Goal: Complete application form

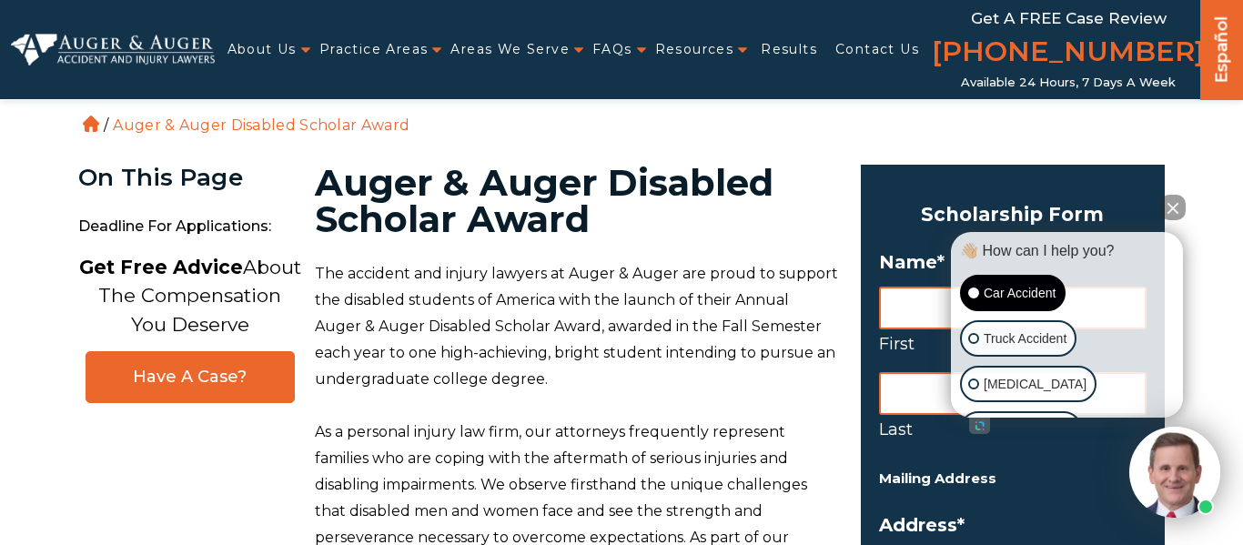
click at [960, 289] on div "Car Accident" at bounding box center [1013, 293] width 106 height 36
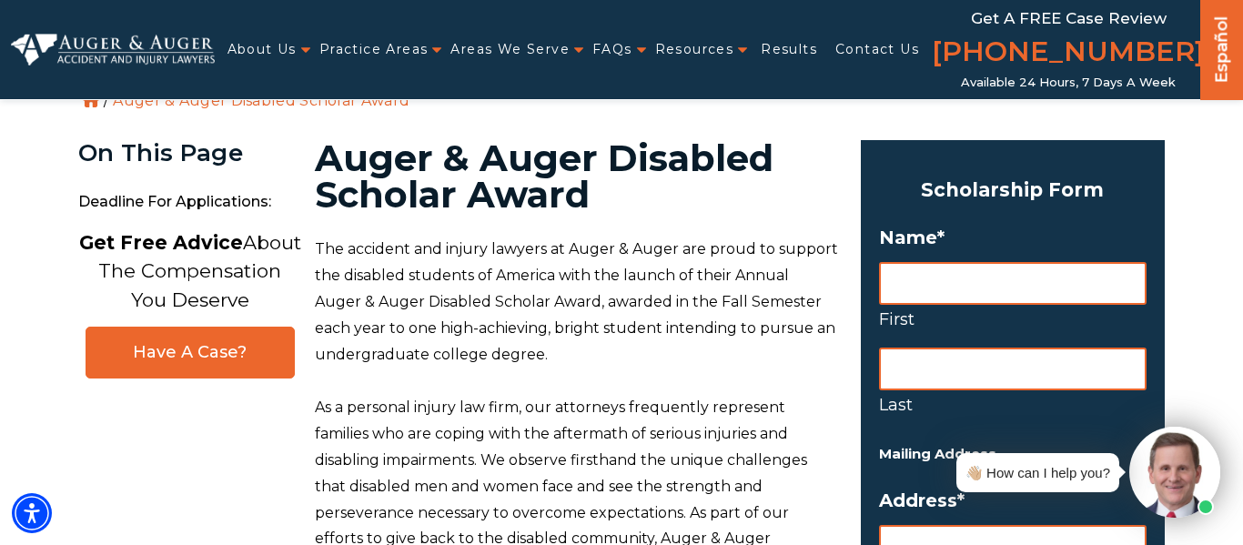
scroll to position [59, 0]
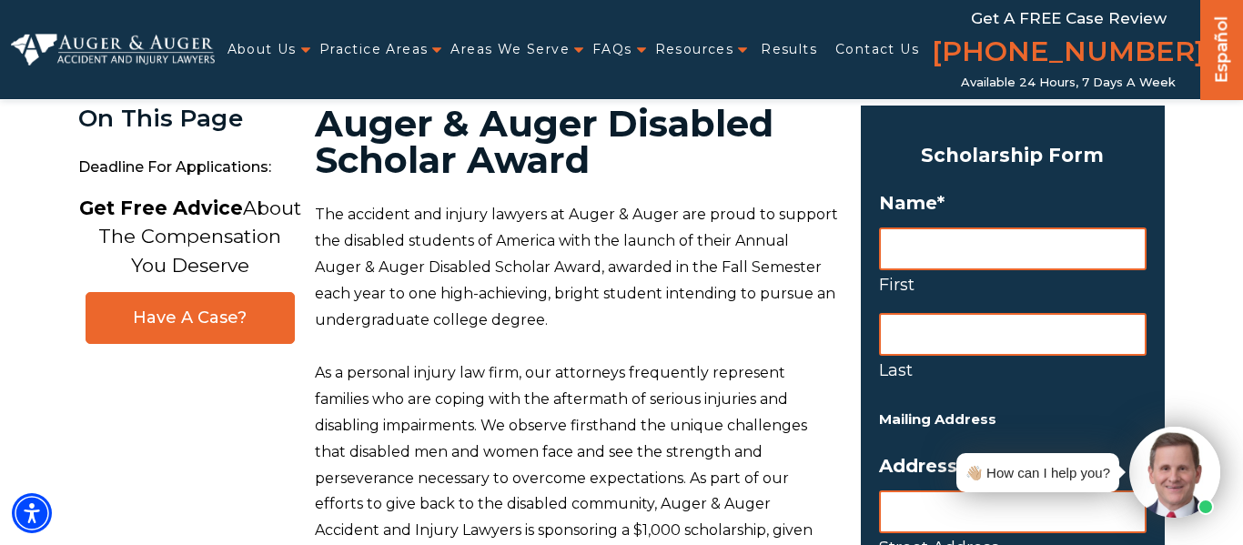
click at [1048, 258] on input "First" at bounding box center [1013, 249] width 268 height 43
type input "yurem"
click at [1030, 275] on label "First" at bounding box center [1013, 284] width 268 height 29
click at [1030, 270] on input "yurem" at bounding box center [1013, 249] width 268 height 43
click at [968, 350] on input "Last" at bounding box center [1013, 334] width 268 height 43
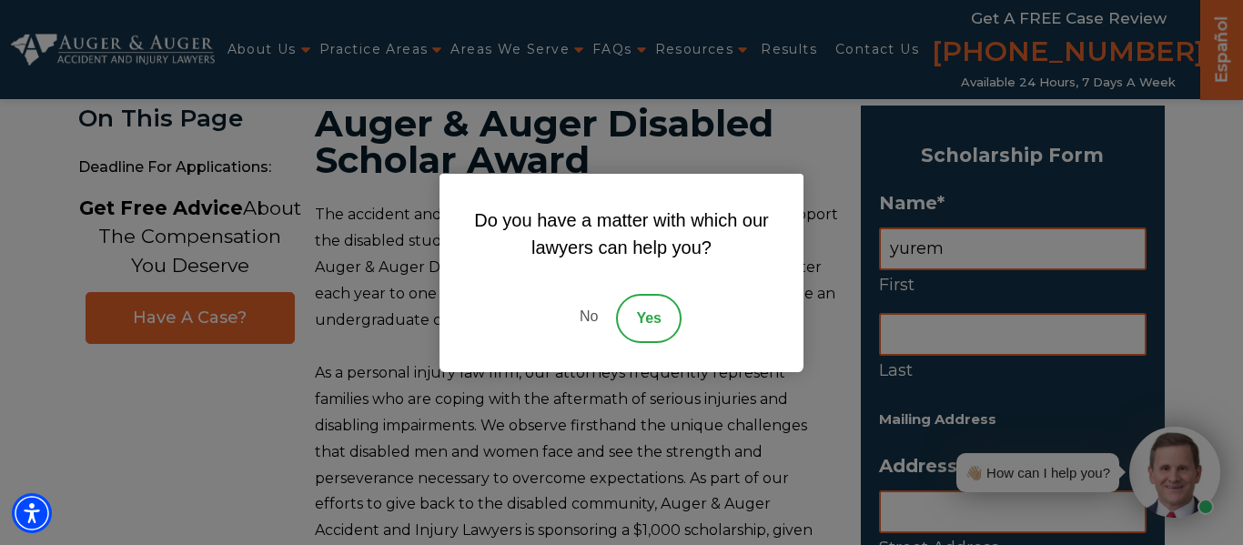
click at [586, 324] on link "No" at bounding box center [589, 318] width 55 height 49
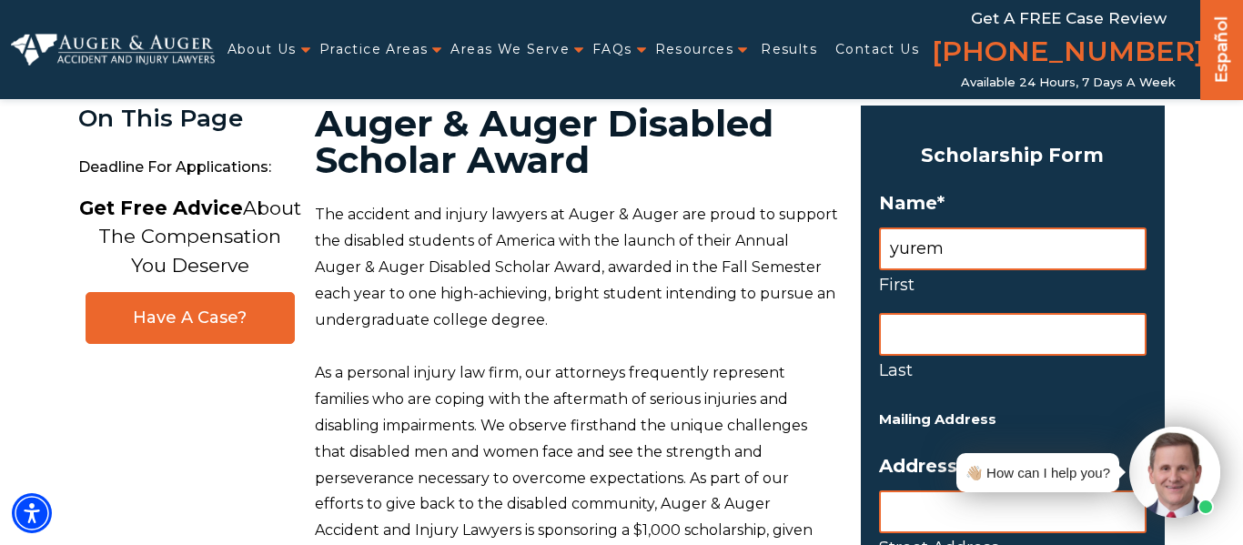
click at [951, 325] on input "Last" at bounding box center [1013, 334] width 268 height 43
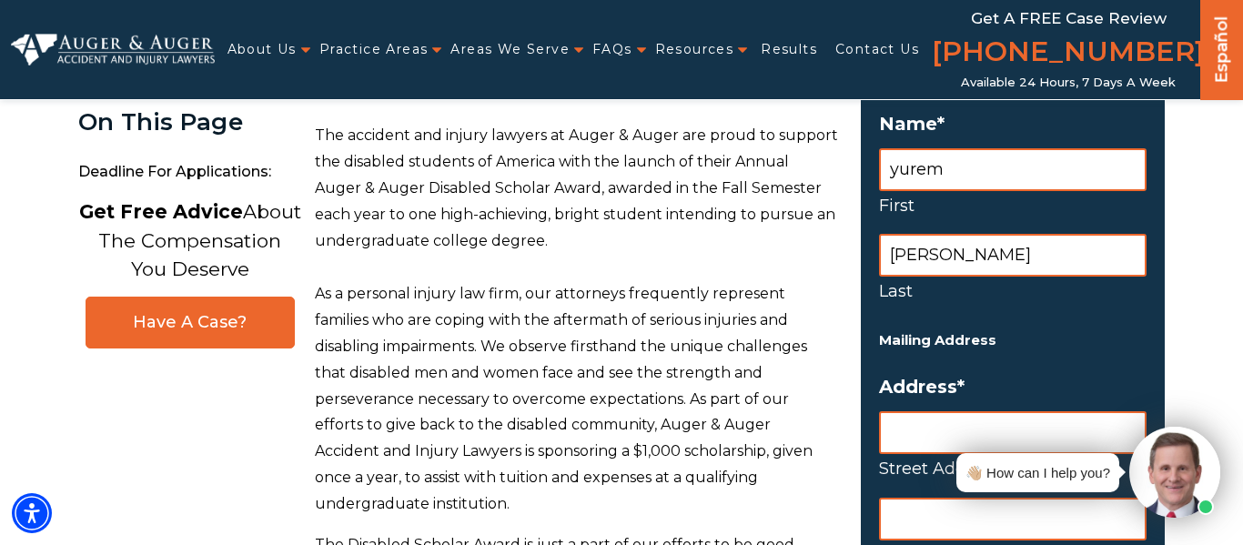
scroll to position [204, 0]
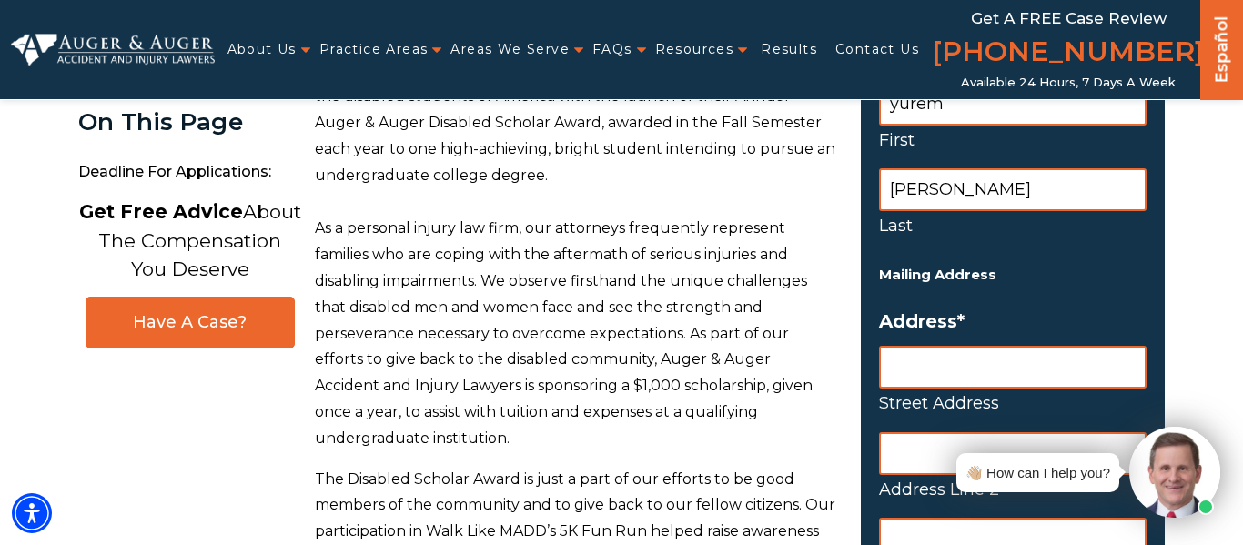
type input "aguado"
click at [951, 372] on input "Street Address" at bounding box center [1013, 367] width 268 height 43
type input "6820"
click at [949, 453] on div "👋🏼 How can I help you?" at bounding box center [1084, 472] width 274 height 91
click at [919, 452] on input "Address Line 2" at bounding box center [1013, 453] width 268 height 43
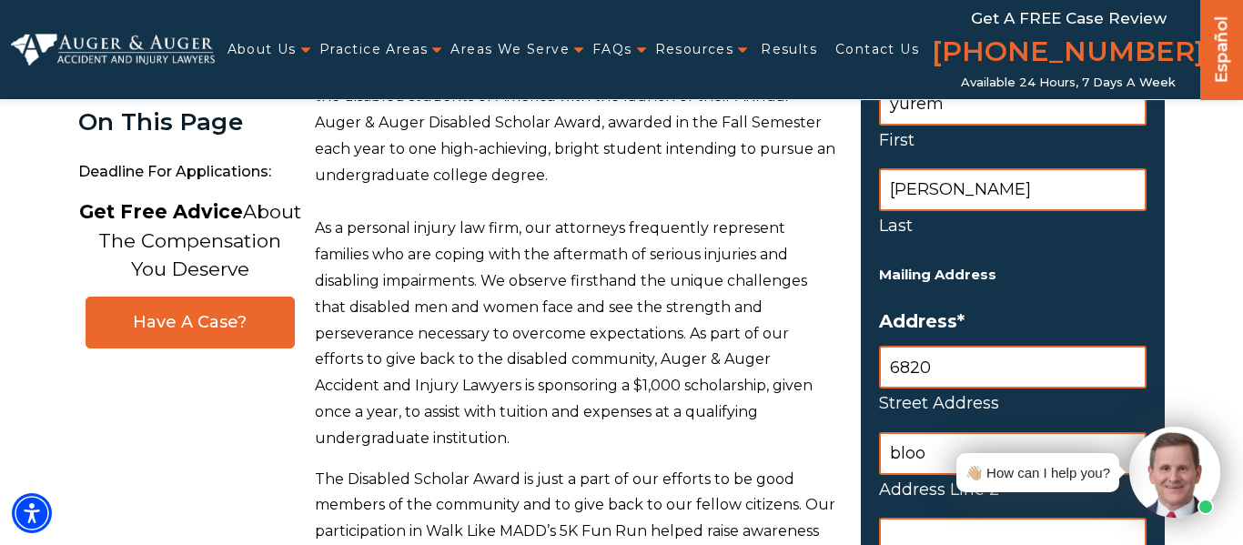
type input "bloom"
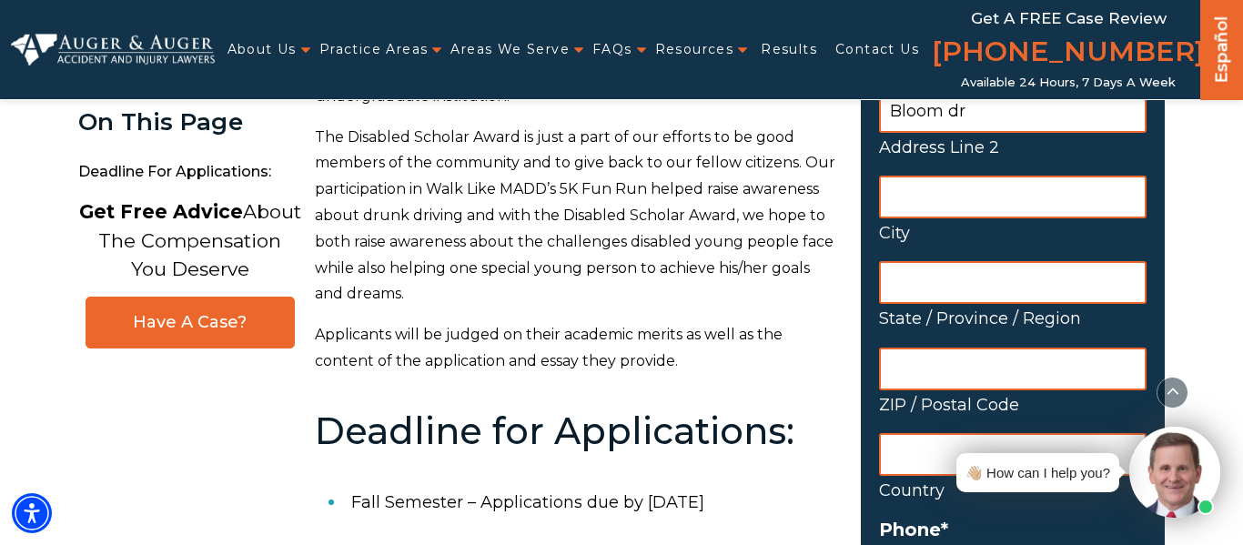
scroll to position [550, 0]
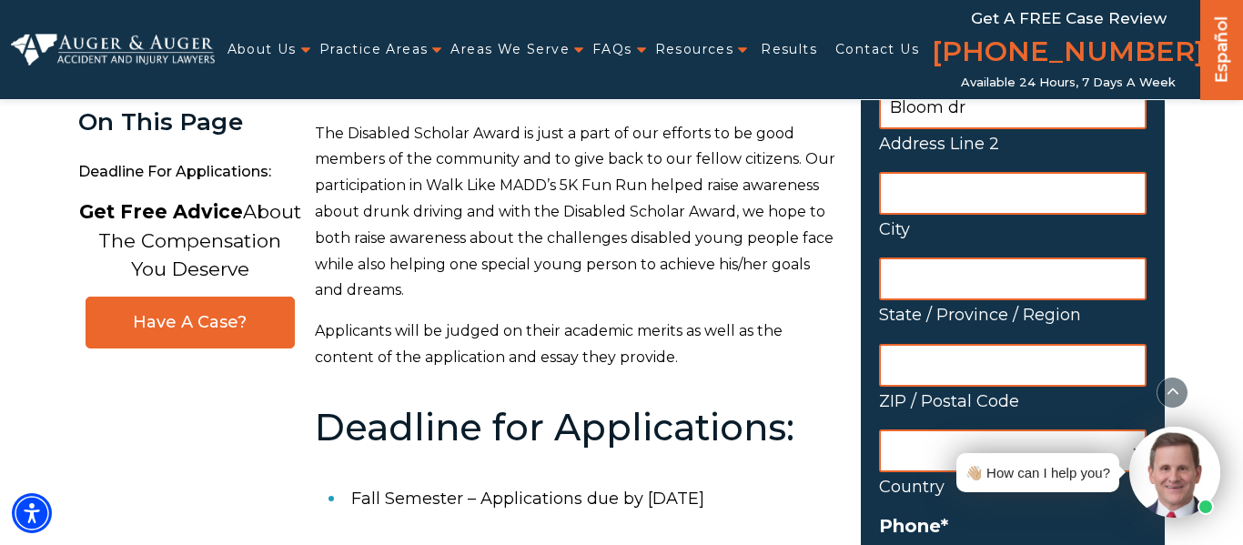
type input "Bloom dr"
click at [1015, 273] on input "State / Province / Region" at bounding box center [1013, 279] width 268 height 43
type input "houston"
click at [982, 350] on input "ZIP / Postal Code" at bounding box center [1013, 365] width 268 height 43
type input "texas"
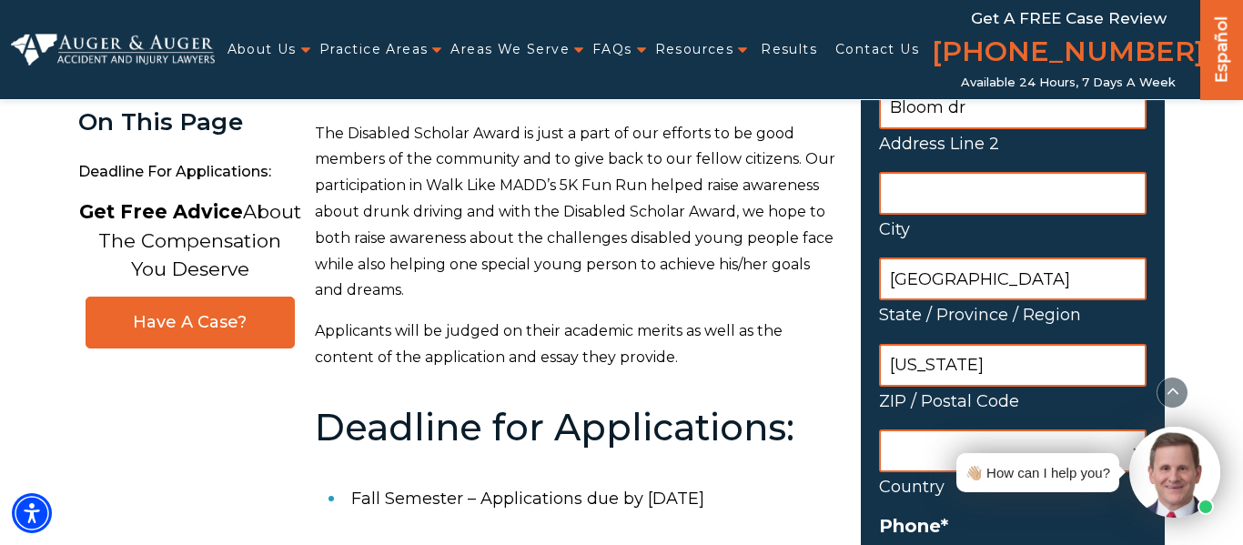
click at [911, 471] on select "Afghanistan Albania Algeria American Samoa Andorra Angola Anguilla Antarctica A…" at bounding box center [1013, 451] width 268 height 43
click at [921, 454] on select "Afghanistan Albania Algeria American Samoa Andorra Angola Anguilla Antarctica A…" at bounding box center [1013, 451] width 268 height 43
select select "United States"
click at [879, 430] on select "Afghanistan Albania Algeria American Samoa Andorra Angola Anguilla Antarctica A…" at bounding box center [1013, 451] width 268 height 43
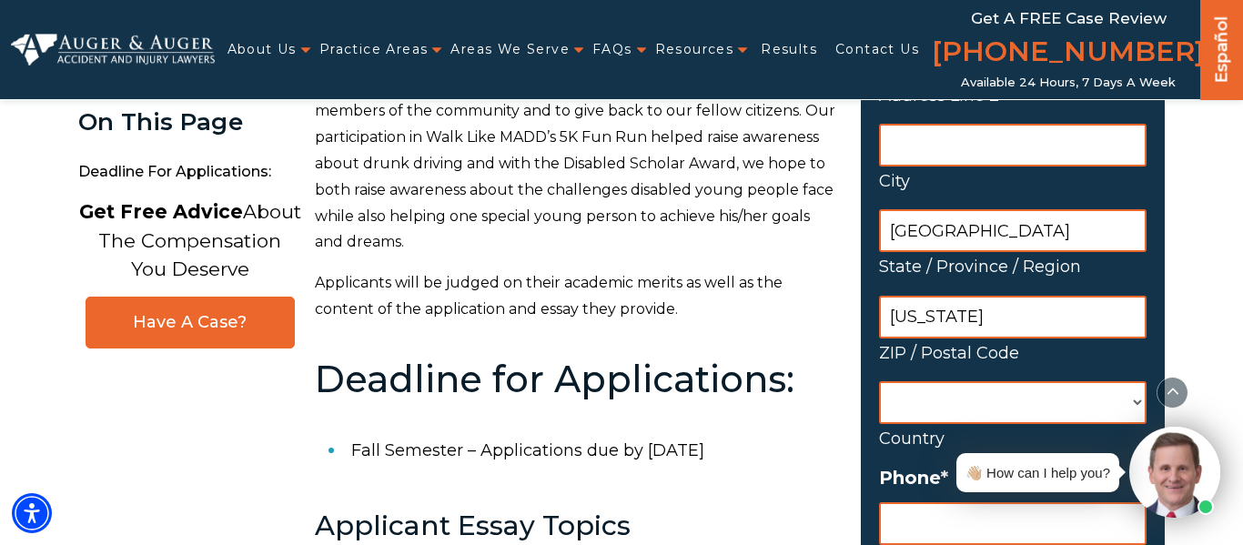
scroll to position [596, 0]
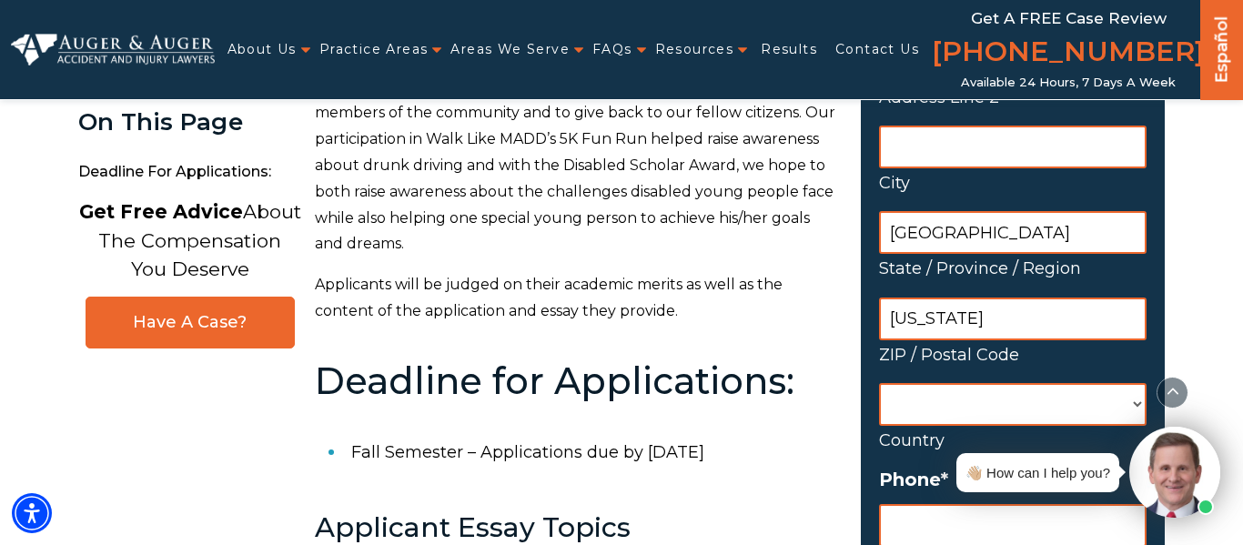
click at [1005, 318] on input "texas" at bounding box center [1013, 319] width 268 height 43
type input "t"
click at [1063, 238] on input "houston" at bounding box center [1013, 232] width 268 height 43
type input "h"
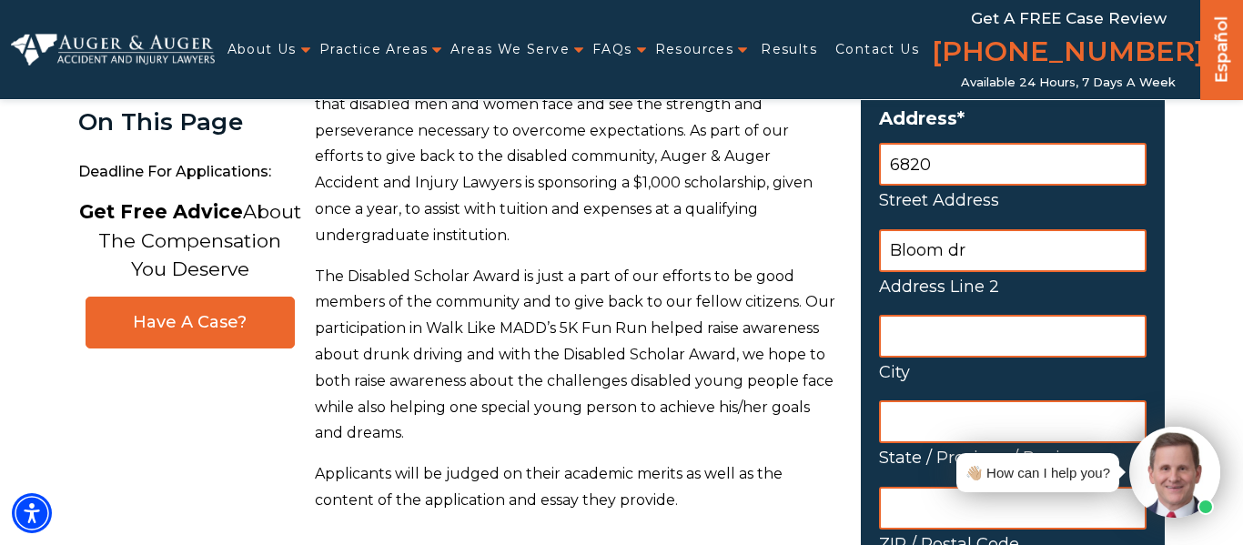
click at [1045, 269] on input "Bloom dr" at bounding box center [1013, 250] width 268 height 43
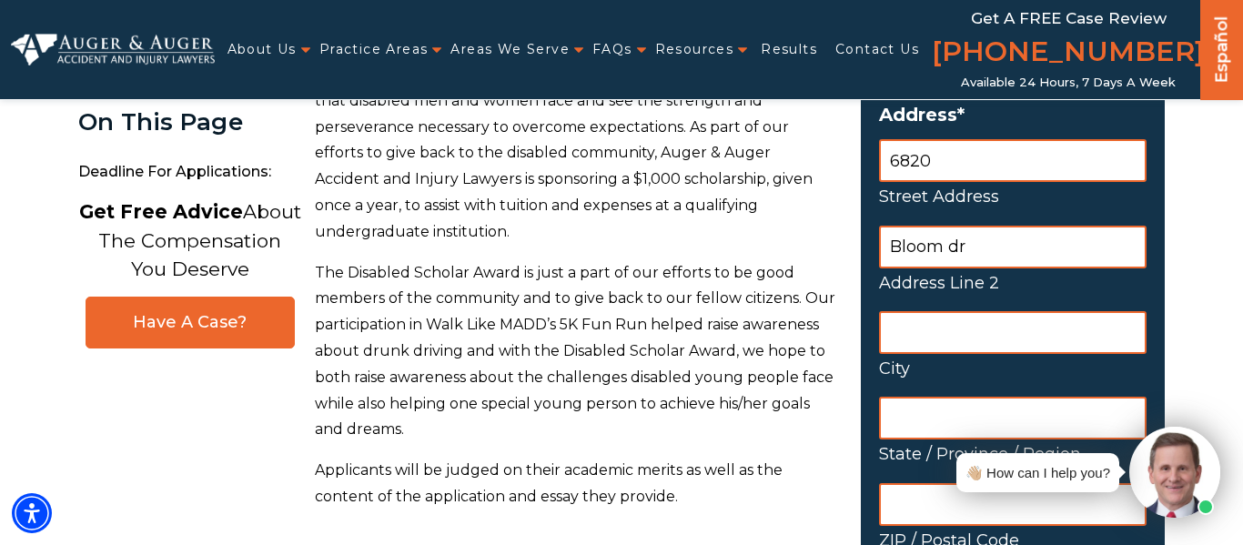
click at [941, 418] on input "State / Province / Region" at bounding box center [1013, 418] width 268 height 43
click at [927, 492] on input "ZIP / Postal Code" at bounding box center [1013, 504] width 268 height 43
type input "77076"
click at [946, 415] on input "State / Province / Region" at bounding box center [1013, 418] width 268 height 43
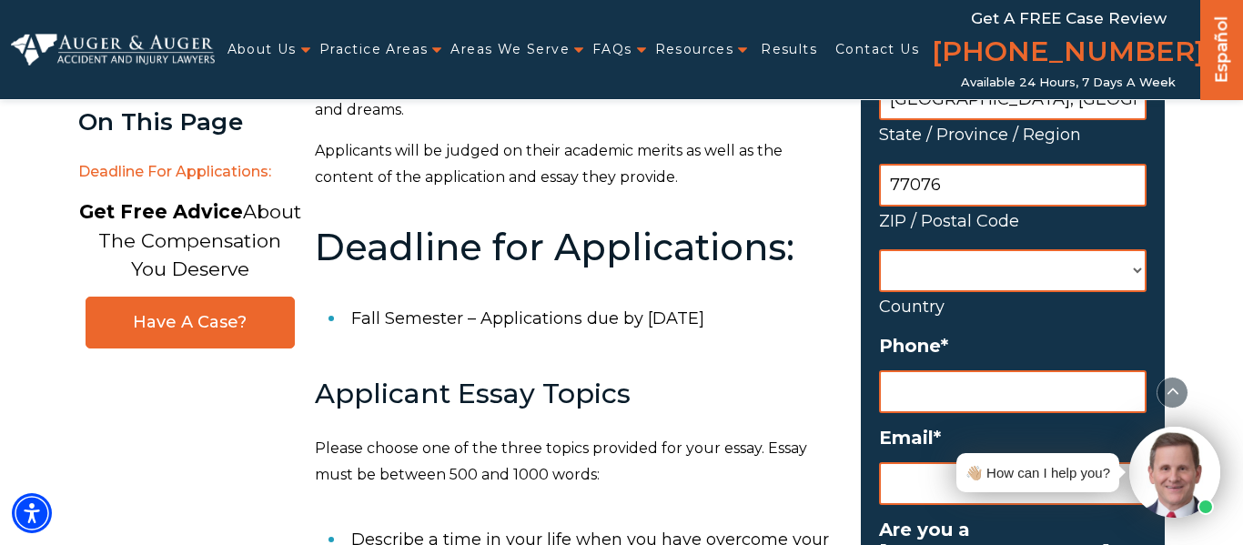
scroll to position [727, 0]
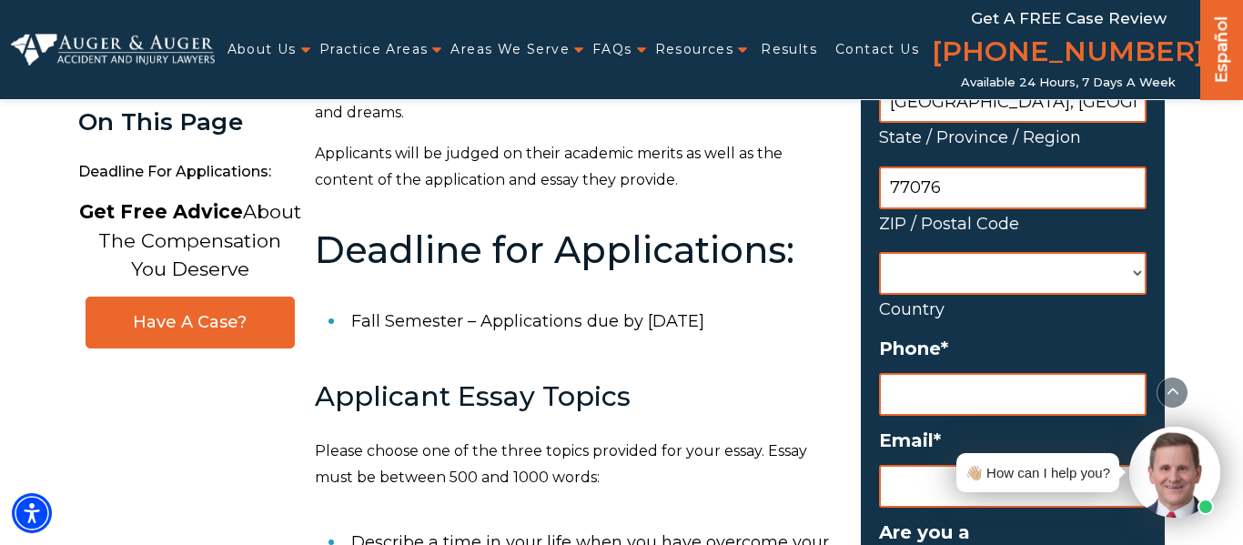
type input "houston, TX"
click at [1009, 374] on input "(___) ___-____" at bounding box center [1013, 394] width 268 height 43
type input "(346) 429-8849"
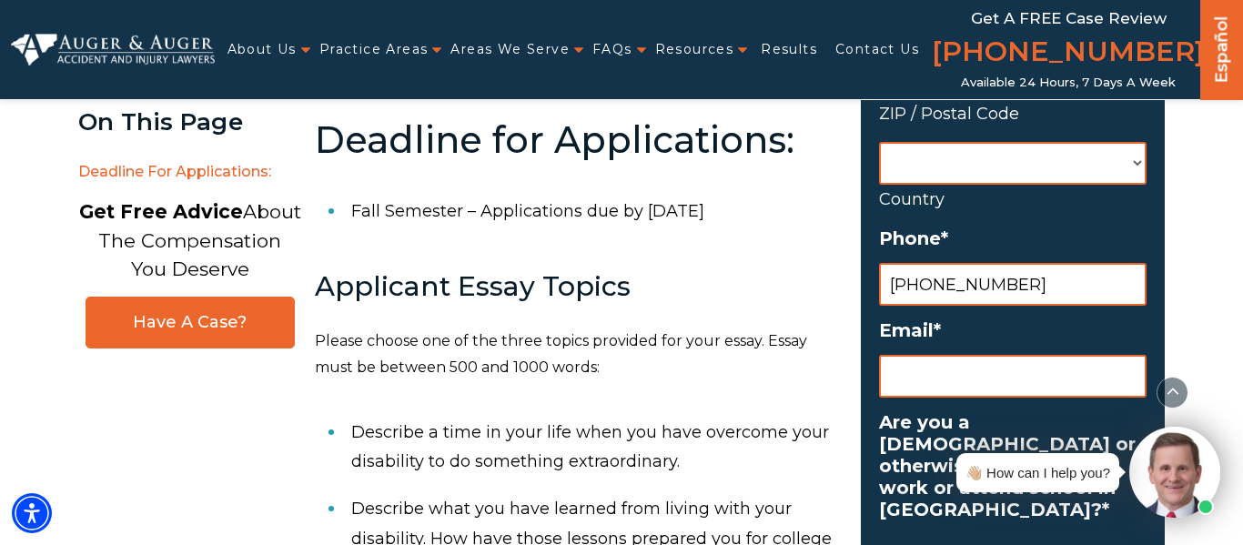
scroll to position [846, 0]
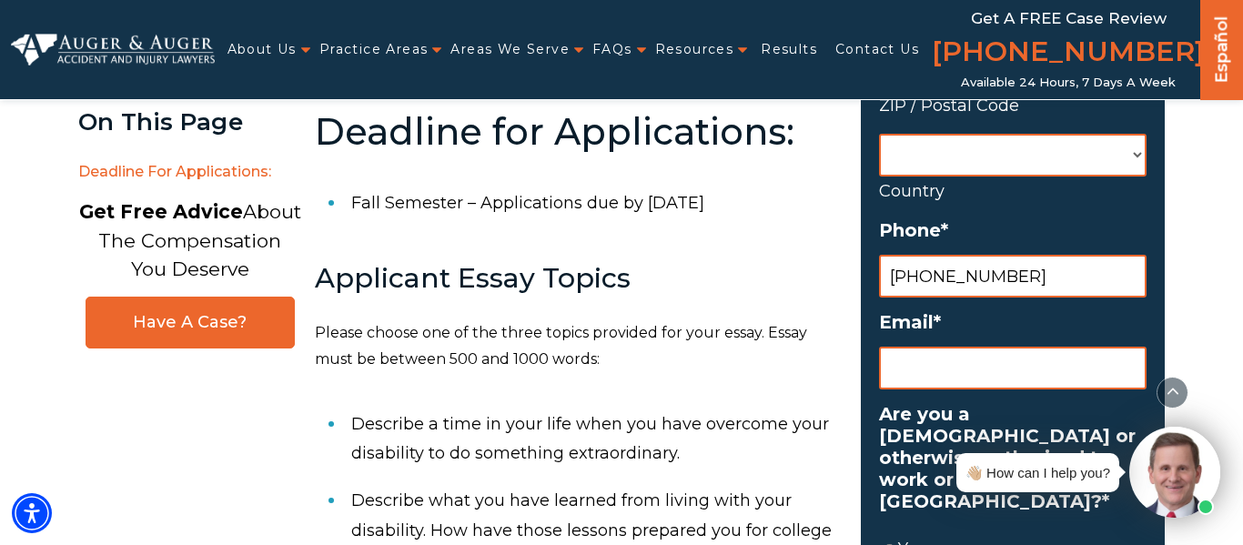
click at [962, 382] on input "Email *" at bounding box center [1013, 368] width 268 height 43
type input "y"
type input "s"
type input "y"
type input "s"
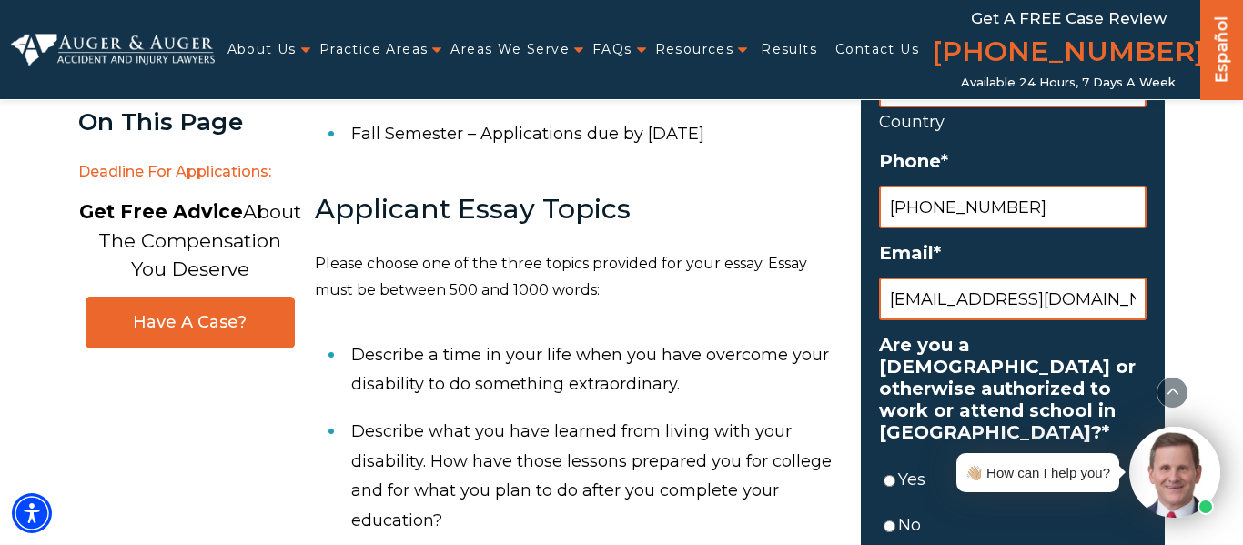
scroll to position [918, 0]
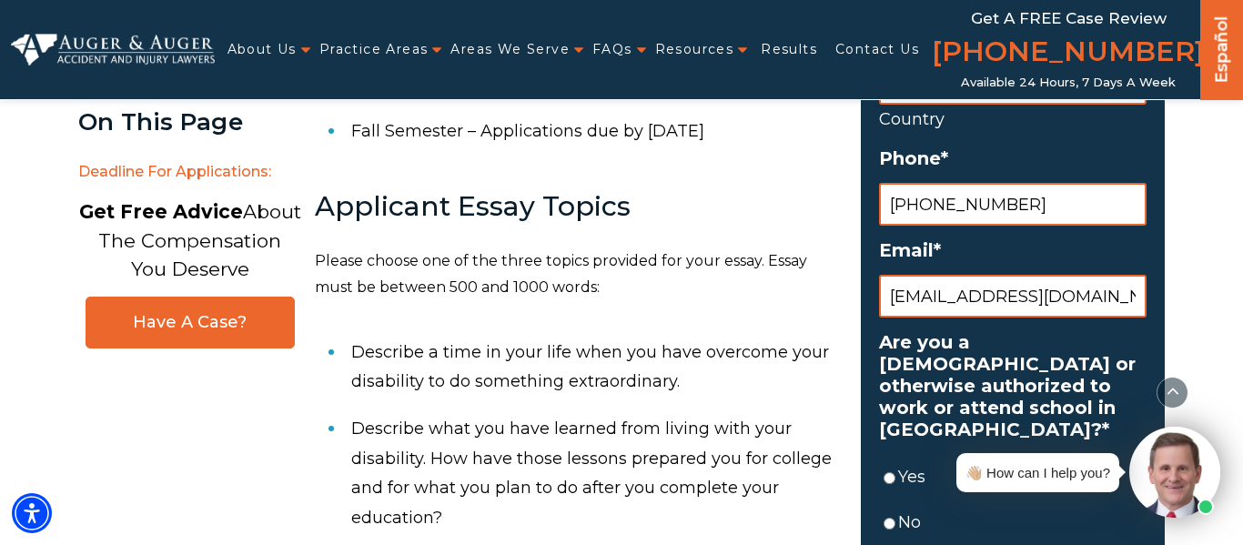
type input "Yuremaguado08@gmail.com"
click at [888, 474] on input "Yes" at bounding box center [890, 478] width 12 height 43
radio input "true"
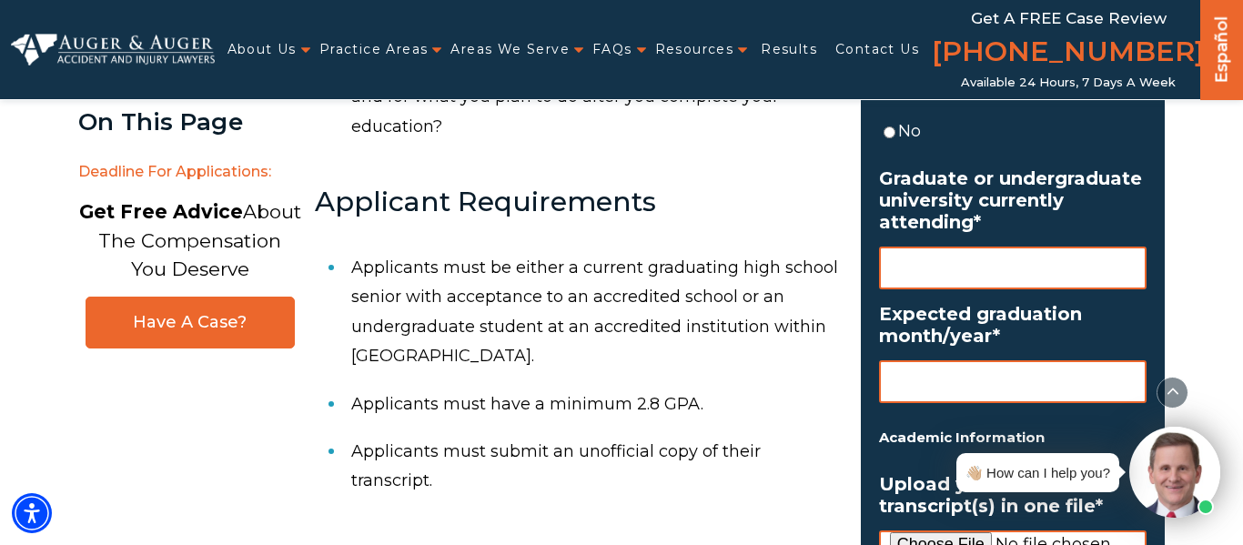
scroll to position [1330, 0]
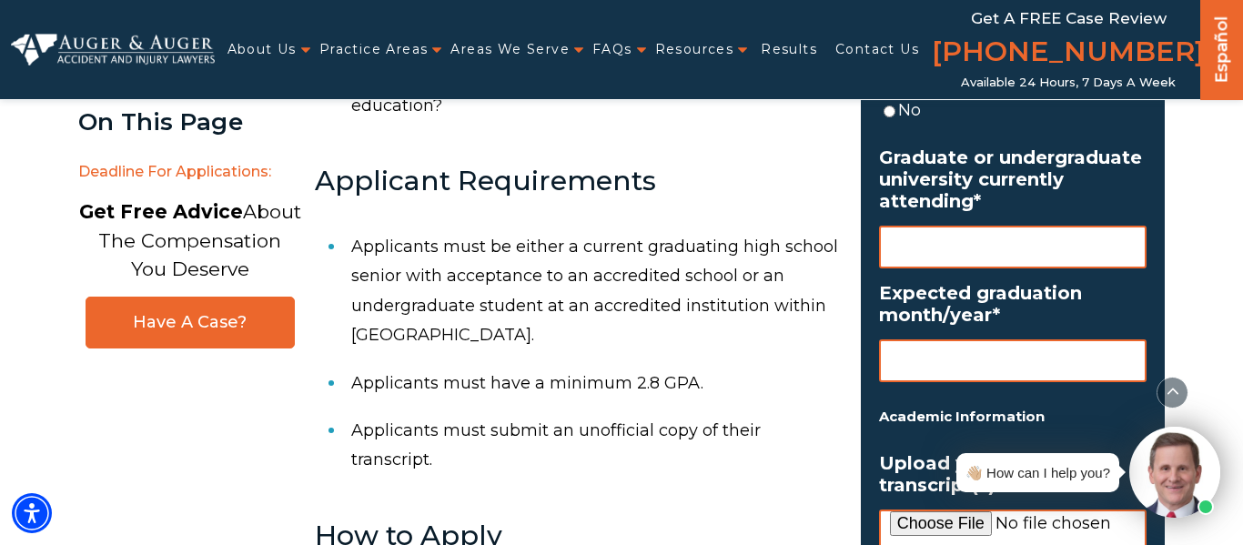
click at [984, 259] on input "Graduate or undergraduate university currently attending *" at bounding box center [1013, 247] width 268 height 43
type input "12th"
click at [959, 361] on input "Expected graduation month/year *" at bounding box center [1013, 361] width 268 height 43
click at [959, 363] on input "Expected graduation month/year *" at bounding box center [1013, 361] width 268 height 43
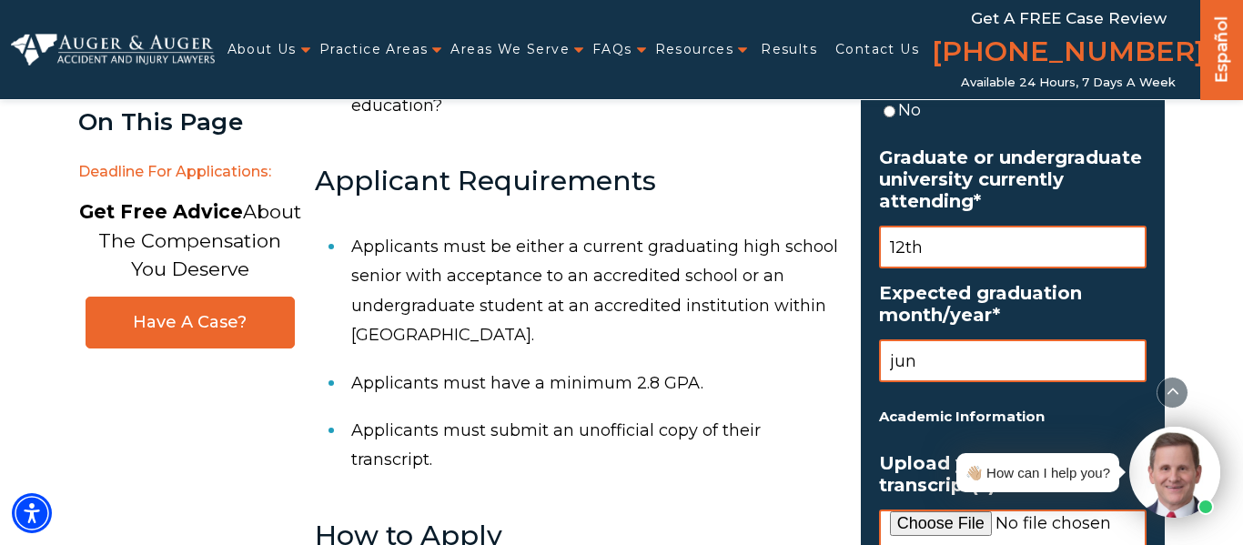
type input "june"
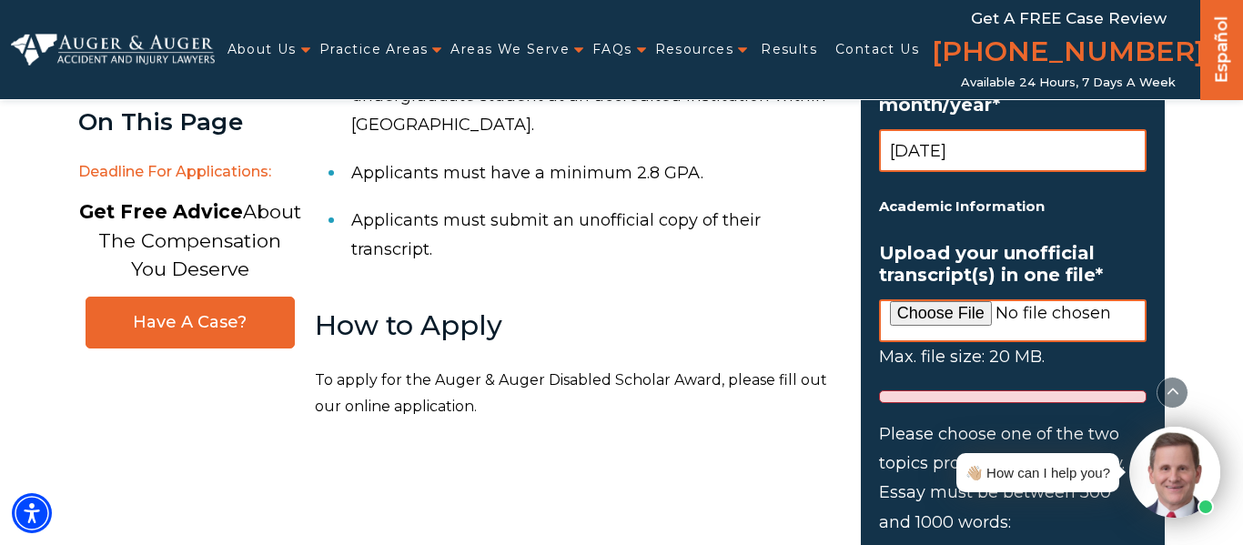
scroll to position [1567, 0]
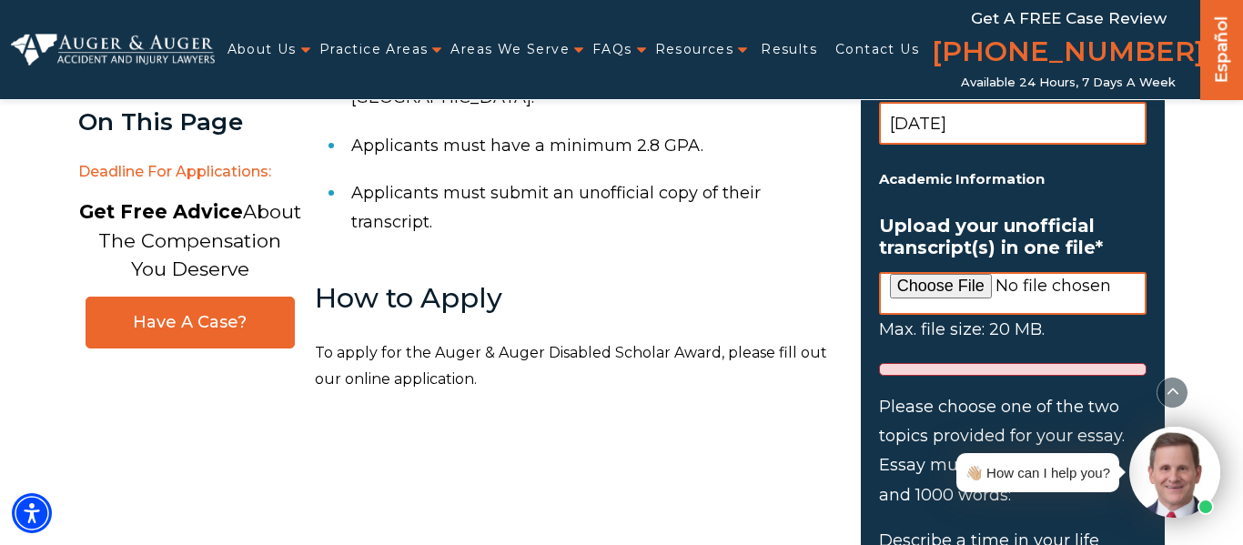
type input "June,2026"
click at [963, 287] on input "Upload your unofficial transcript(s) in one file *" at bounding box center [1013, 293] width 268 height 43
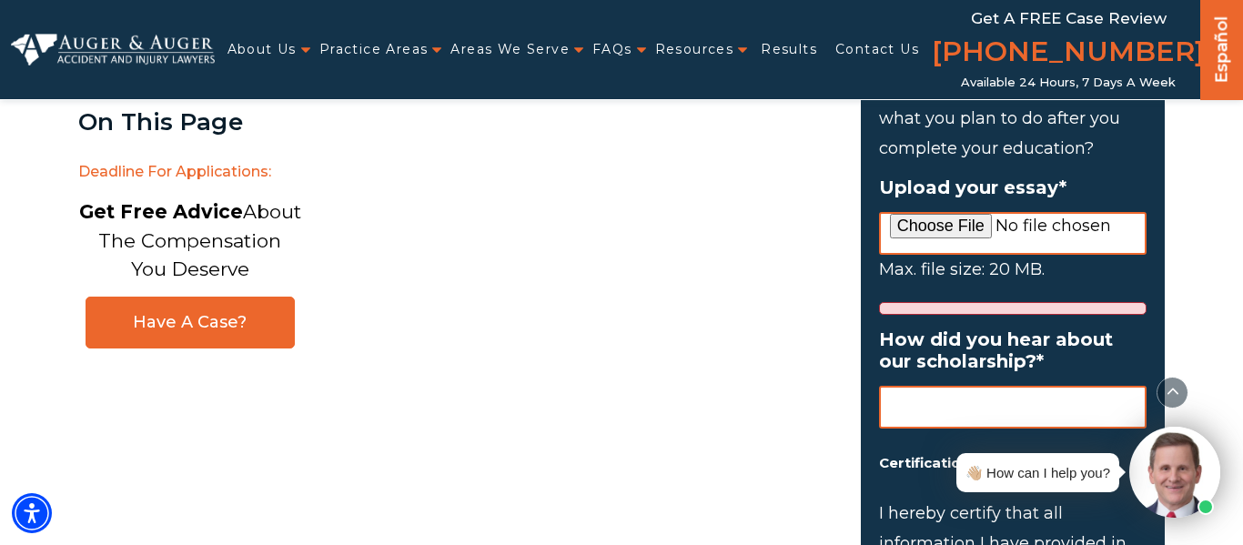
scroll to position [2217, 0]
